Goal: Transaction & Acquisition: Purchase product/service

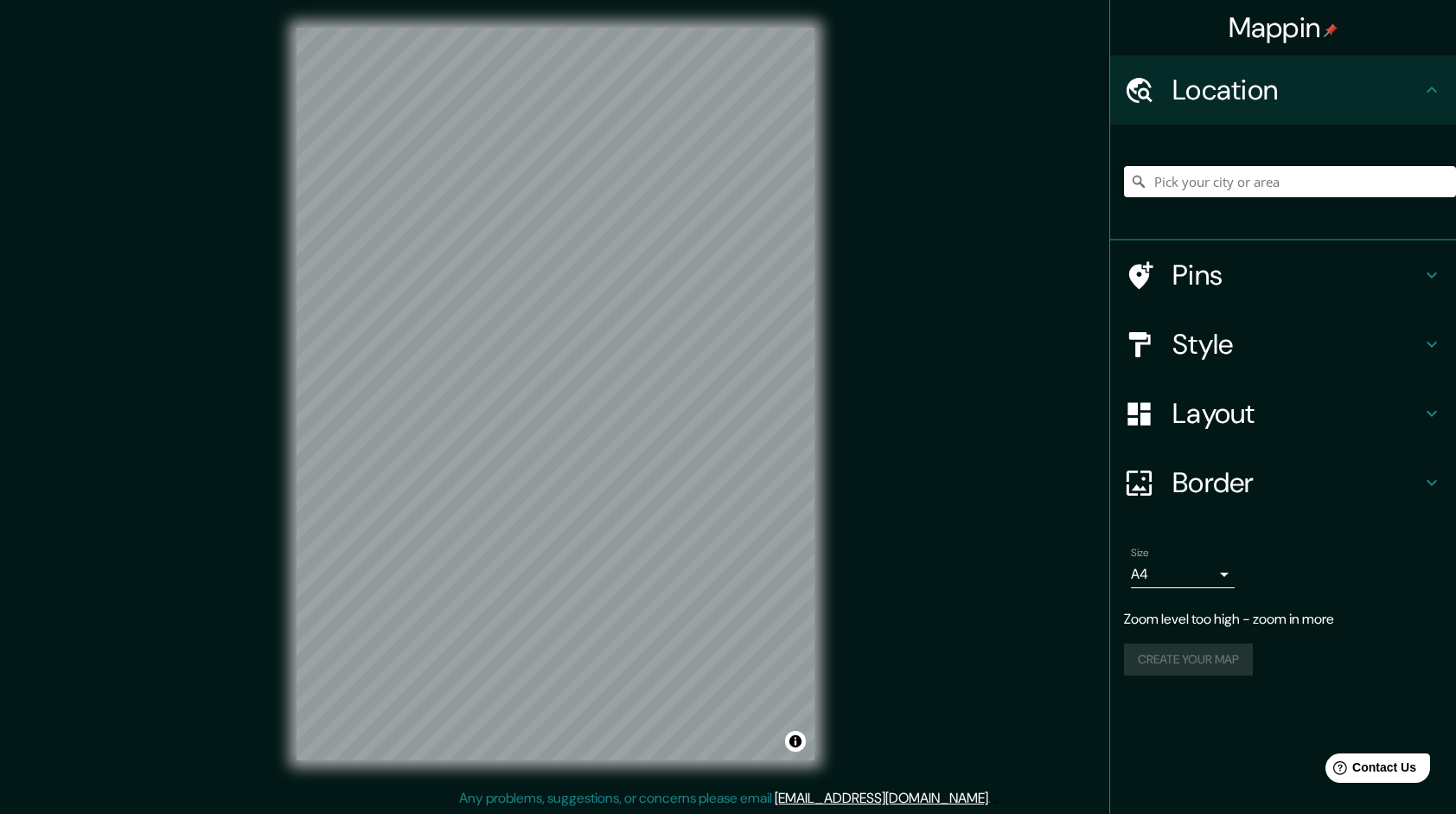
click at [917, 278] on div "Mappin Location Pins Style Layout Border Choose a border. Hint : you can make l…" at bounding box center [728, 407] width 1456 height 815
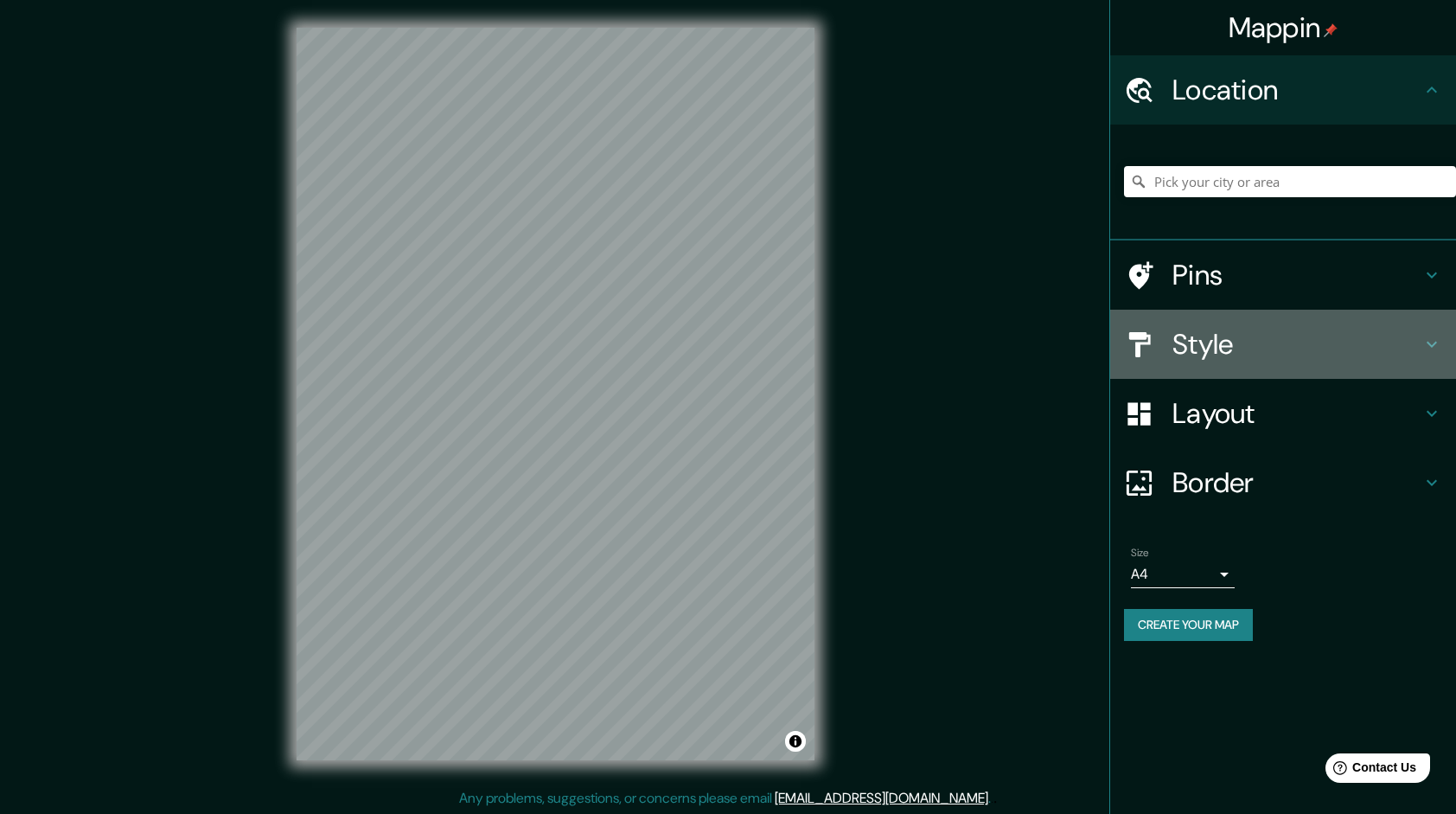
click at [1233, 339] on h4 "Style" at bounding box center [1297, 344] width 249 height 35
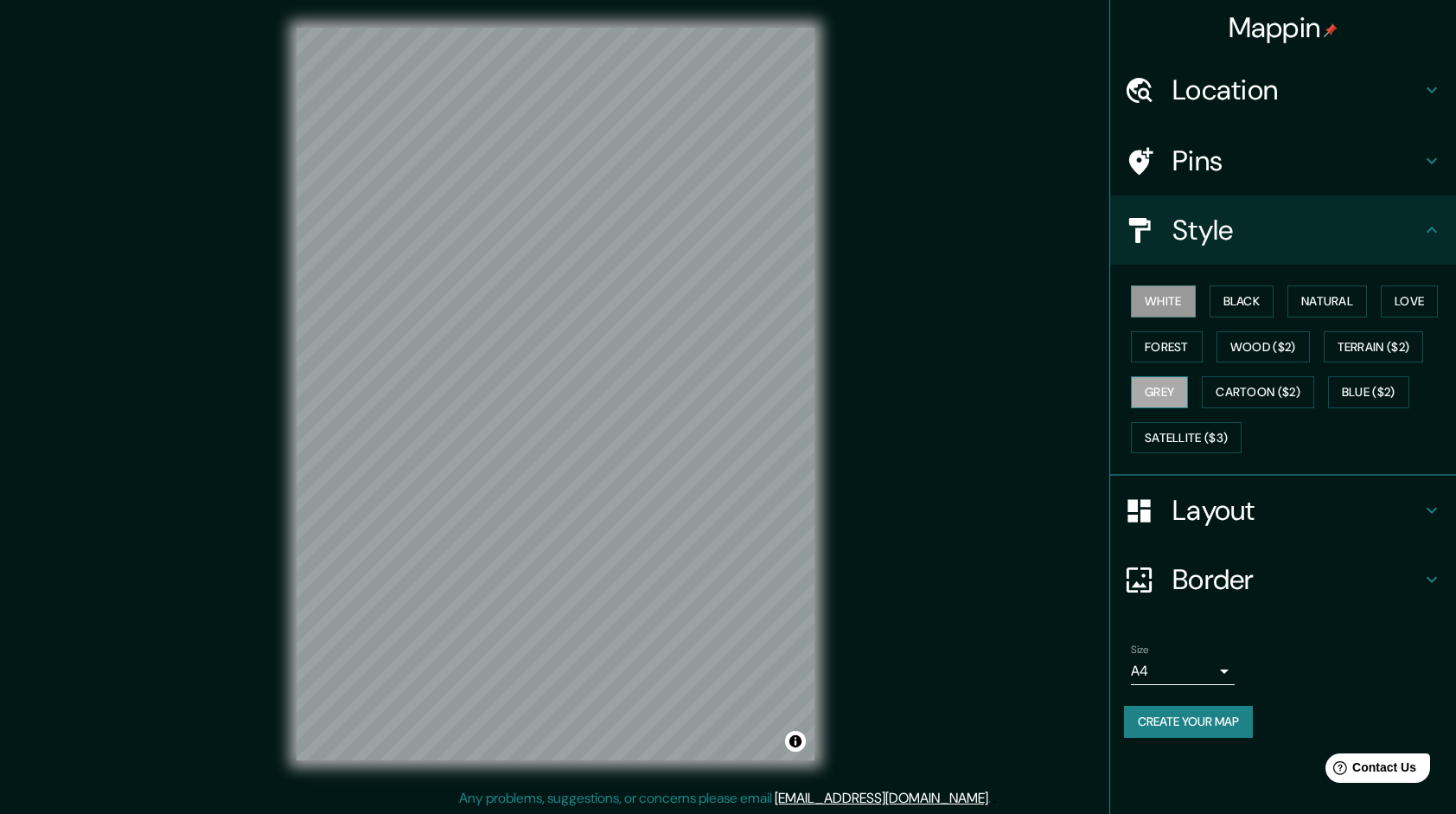
click at [1178, 383] on button "Grey" at bounding box center [1160, 392] width 57 height 32
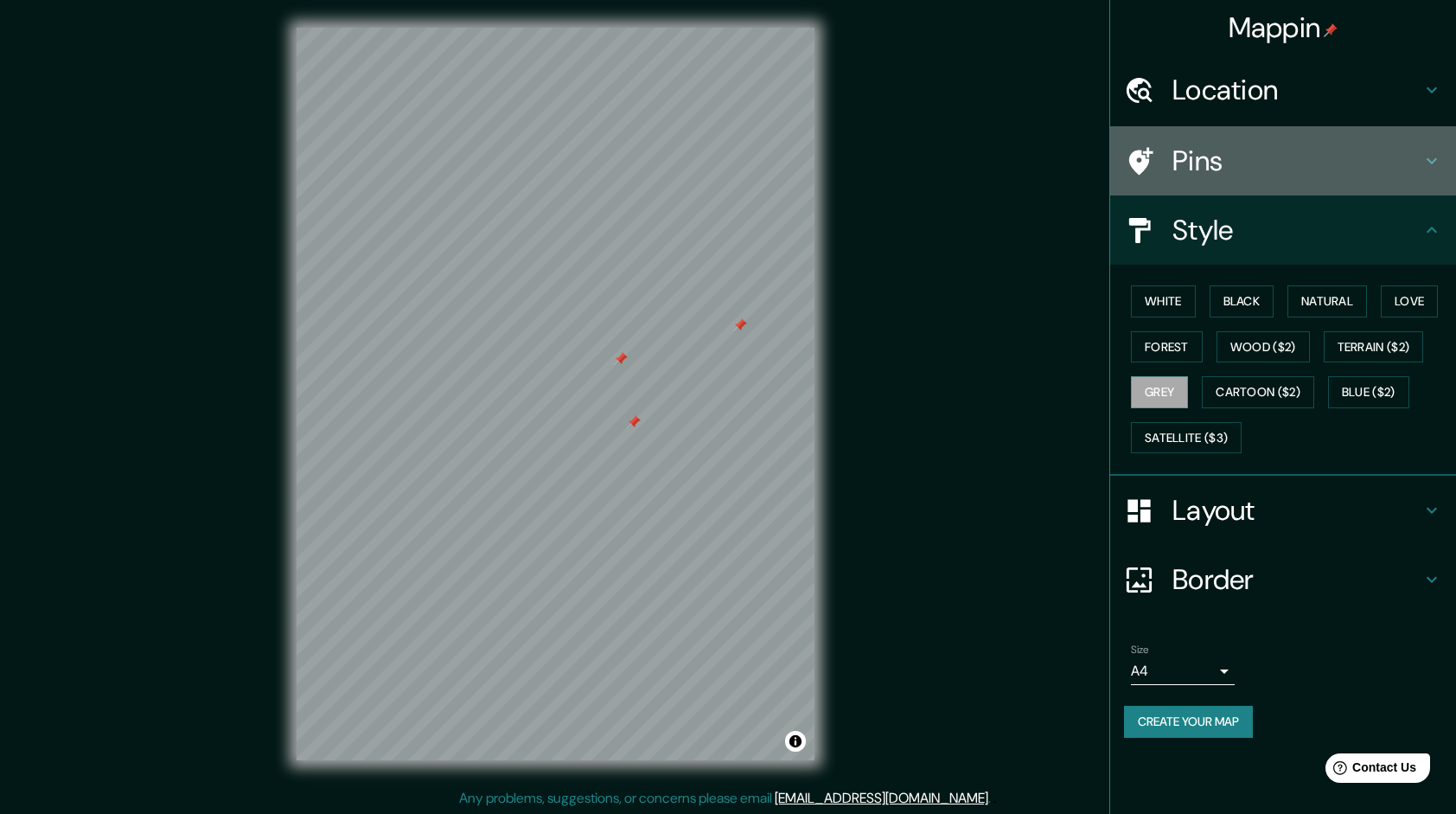
click at [1212, 191] on div "Pins" at bounding box center [1283, 161] width 346 height 69
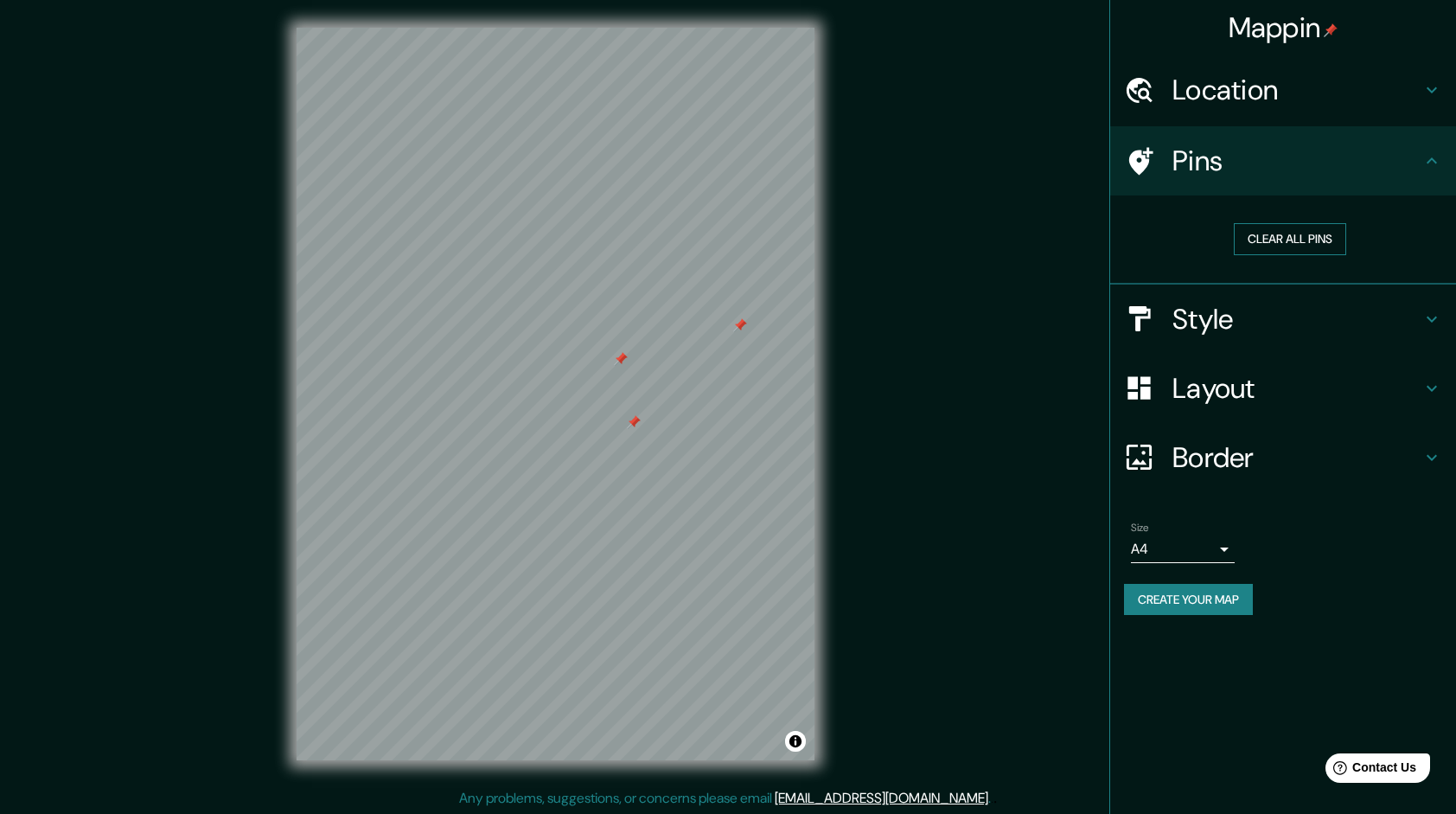
click at [1255, 238] on button "Clear all pins" at bounding box center [1290, 239] width 113 height 32
